Goal: Information Seeking & Learning: Check status

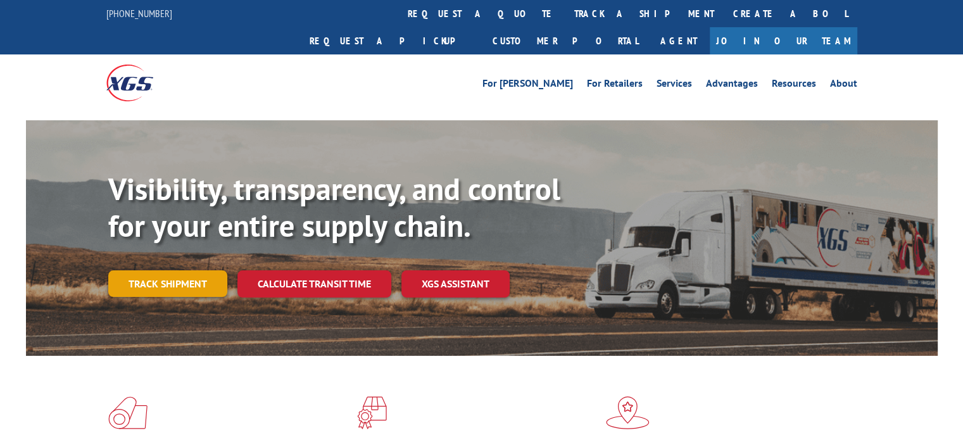
click at [187, 270] on link "Track shipment" at bounding box center [167, 283] width 119 height 27
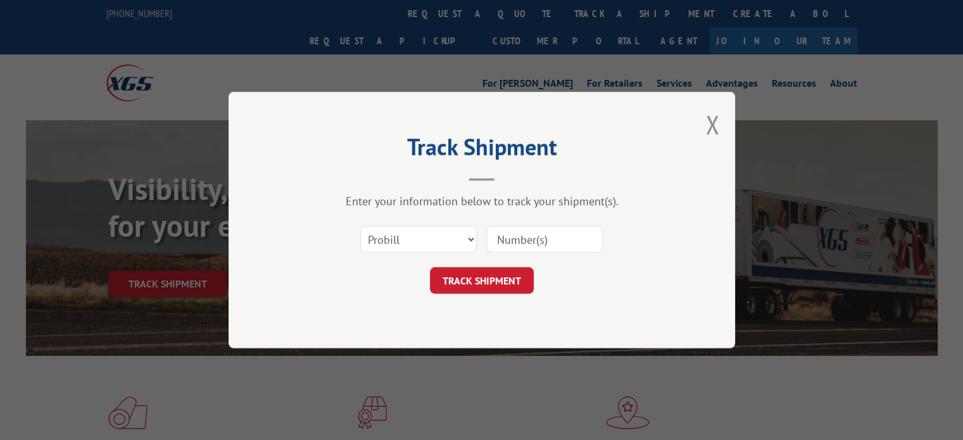
click at [592, 249] on input at bounding box center [544, 239] width 117 height 27
click at [407, 217] on div "Enter your information below to track your shipment(s). Select category... Prob…" at bounding box center [482, 244] width 380 height 100
click at [407, 240] on select "Select category... Probill BOL PO" at bounding box center [418, 239] width 117 height 27
click at [360, 226] on select "Select category... Probill BOL PO" at bounding box center [418, 239] width 117 height 27
click at [395, 310] on div "Track Shipment Enter your information below to track your shipment(s). Select c…" at bounding box center [482, 220] width 507 height 257
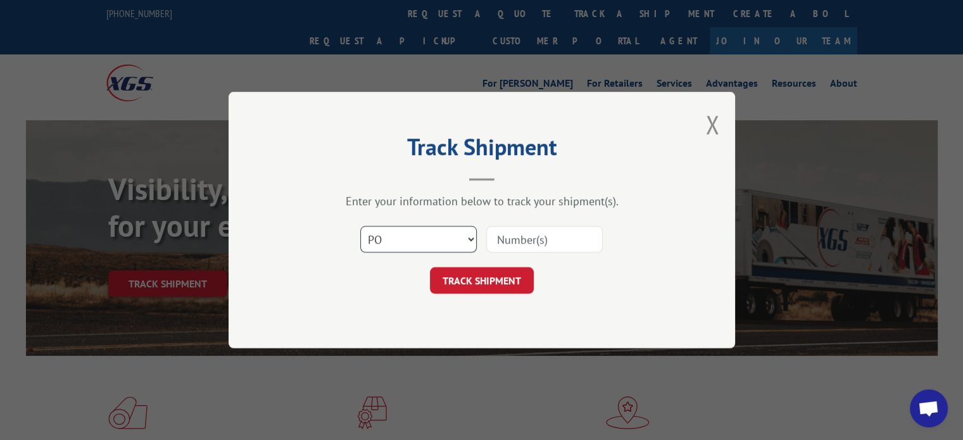
click at [397, 245] on select "Select category... Probill BOL PO" at bounding box center [418, 239] width 117 height 27
select select "bol"
click at [360, 226] on select "Select category... Probill BOL PO" at bounding box center [418, 239] width 117 height 27
click at [504, 241] on input at bounding box center [544, 239] width 117 height 27
paste input "2563340"
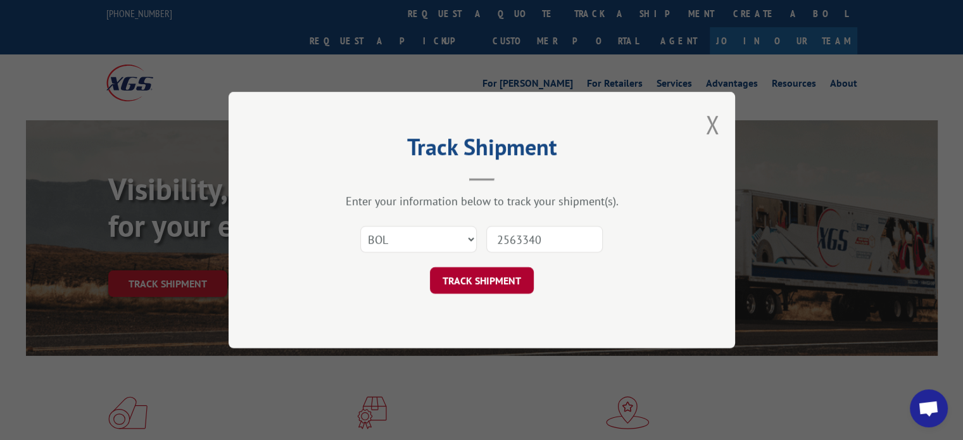
type input "2563340"
click at [491, 267] on button "TRACK SHIPMENT" at bounding box center [482, 280] width 104 height 27
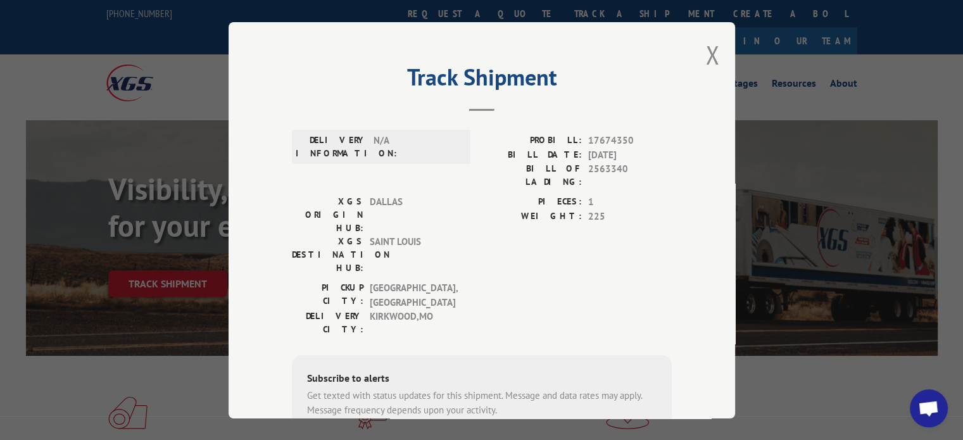
click at [611, 136] on span "17674350" at bounding box center [630, 141] width 84 height 15
drag, startPoint x: 611, startPoint y: 136, endPoint x: 625, endPoint y: 144, distance: 16.4
click at [625, 144] on span "17674350" at bounding box center [630, 141] width 84 height 15
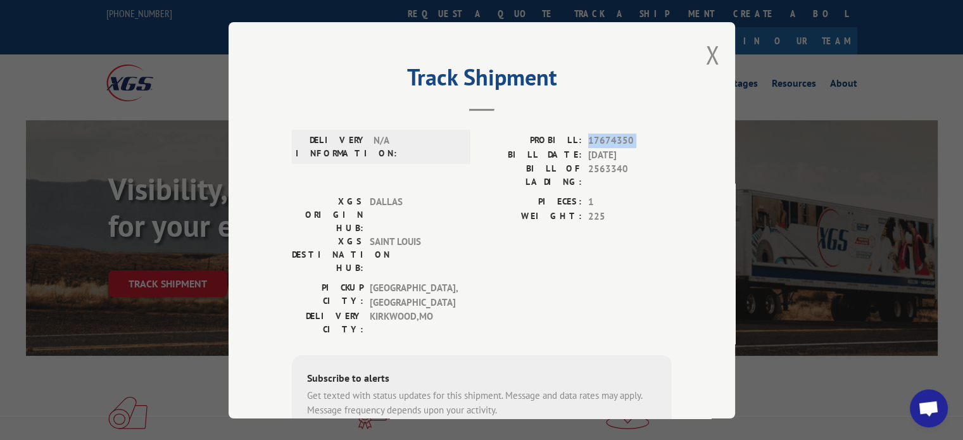
copy span "17674350"
